Goal: Use online tool/utility: Utilize a website feature to perform a specific function

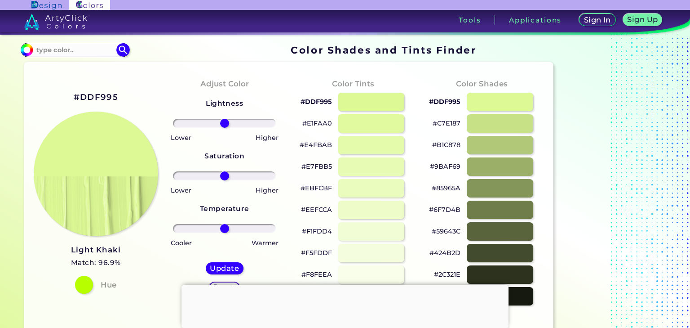
click at [321, 124] on p "#E1FAA0" at bounding box center [317, 123] width 30 height 11
click at [457, 123] on p "#C7E187" at bounding box center [447, 123] width 28 height 11
click at [453, 145] on p "#B1C878" at bounding box center [446, 144] width 28 height 11
click at [451, 166] on p "#9BAF69" at bounding box center [445, 166] width 31 height 11
click at [445, 186] on p "#85965A" at bounding box center [446, 187] width 29 height 11
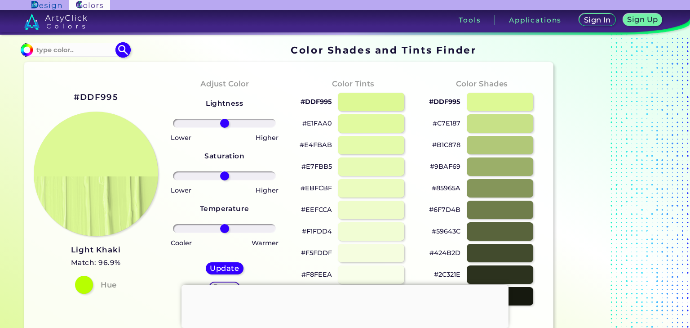
click at [69, 52] on input at bounding box center [75, 50] width 84 height 12
paste input "12121A"
type input "12121A"
type input "#000000"
